Goal: Check status

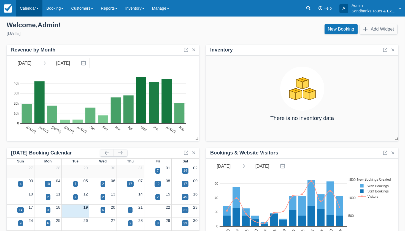
click at [37, 11] on link "Calendar" at bounding box center [29, 8] width 26 height 17
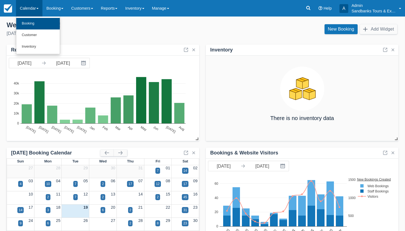
click at [34, 21] on link "Booking" at bounding box center [38, 24] width 44 height 12
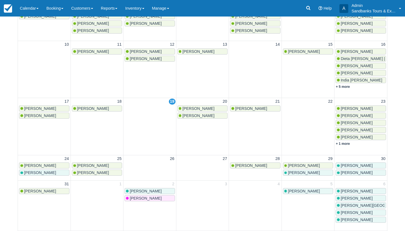
scroll to position [132, 0]
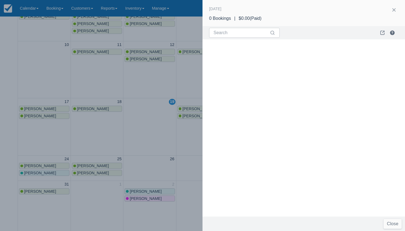
click at [138, 118] on div at bounding box center [202, 115] width 405 height 231
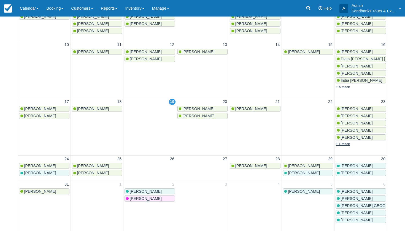
click at [344, 143] on link "+ 1 more" at bounding box center [343, 144] width 14 height 4
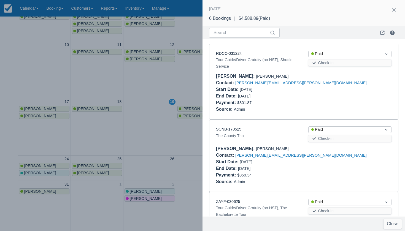
scroll to position [0, 0]
click at [227, 51] on link "RDCC-031224" at bounding box center [229, 53] width 26 height 4
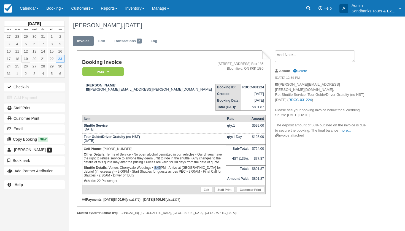
drag, startPoint x: 160, startPoint y: 170, endPoint x: 154, endPoint y: 170, distance: 5.2
click at [154, 170] on p "Shuttle Details : Venue: Cherryvale Weddings • 8:45PM - Arrive at [GEOGRAPHIC_D…" at bounding box center [154, 171] width 140 height 13
click at [162, 170] on p "Shuttle Details : Venue: Cherryvale Weddings • 8:45PM - Arrive at [GEOGRAPHIC_D…" at bounding box center [154, 171] width 140 height 13
